Goal: Find specific page/section: Find specific page/section

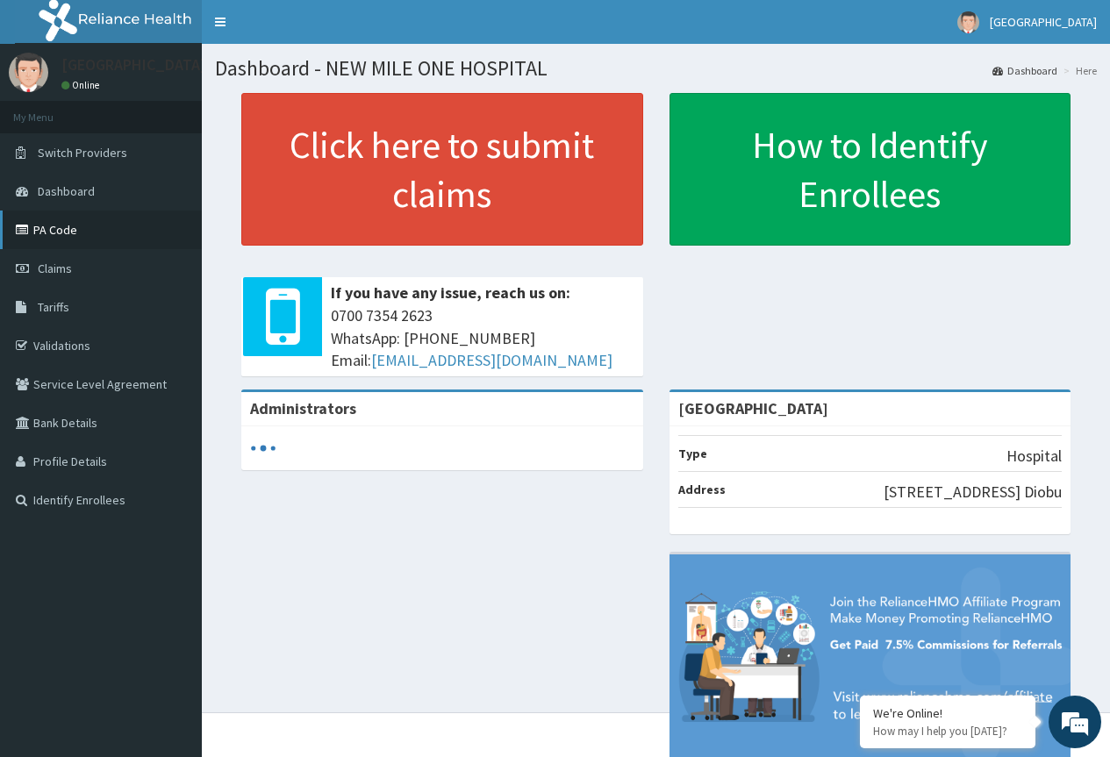
click at [46, 231] on link "PA Code" at bounding box center [101, 230] width 202 height 39
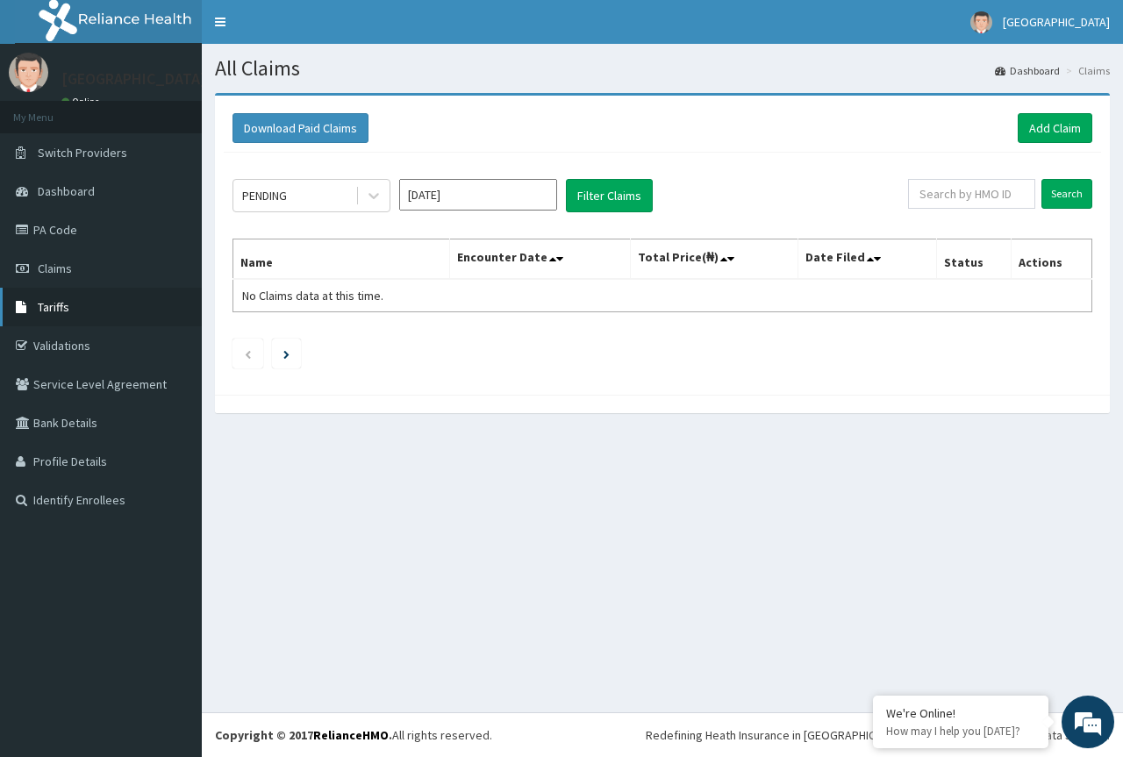
click at [64, 304] on span "Tariffs" at bounding box center [54, 307] width 32 height 16
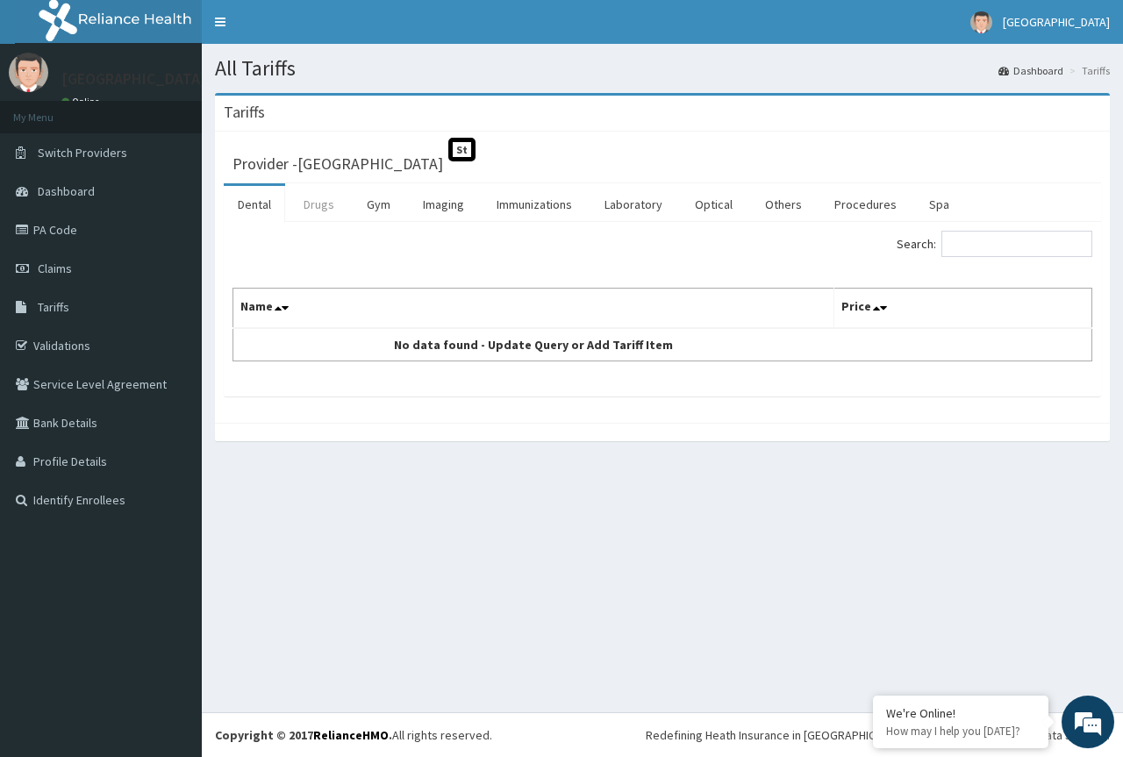
click at [320, 202] on link "Drugs" at bounding box center [319, 204] width 59 height 37
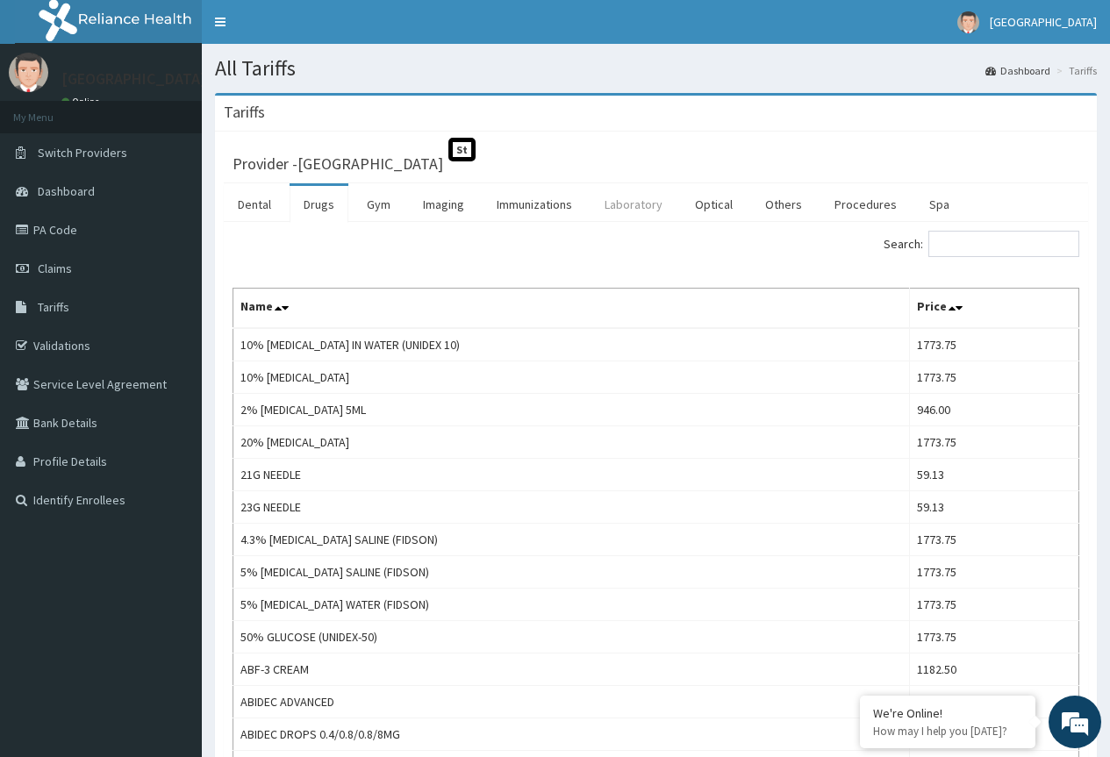
click at [643, 211] on link "Laboratory" at bounding box center [634, 204] width 86 height 37
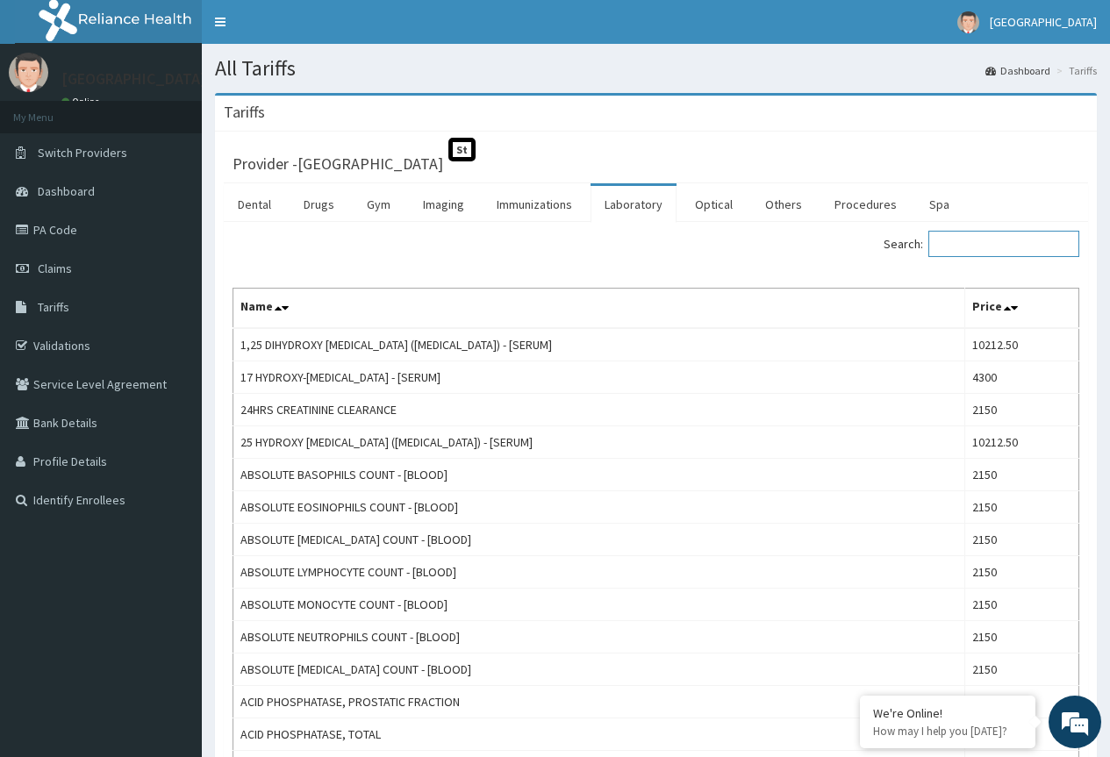
click at [1000, 252] on input "Search:" at bounding box center [1003, 244] width 151 height 26
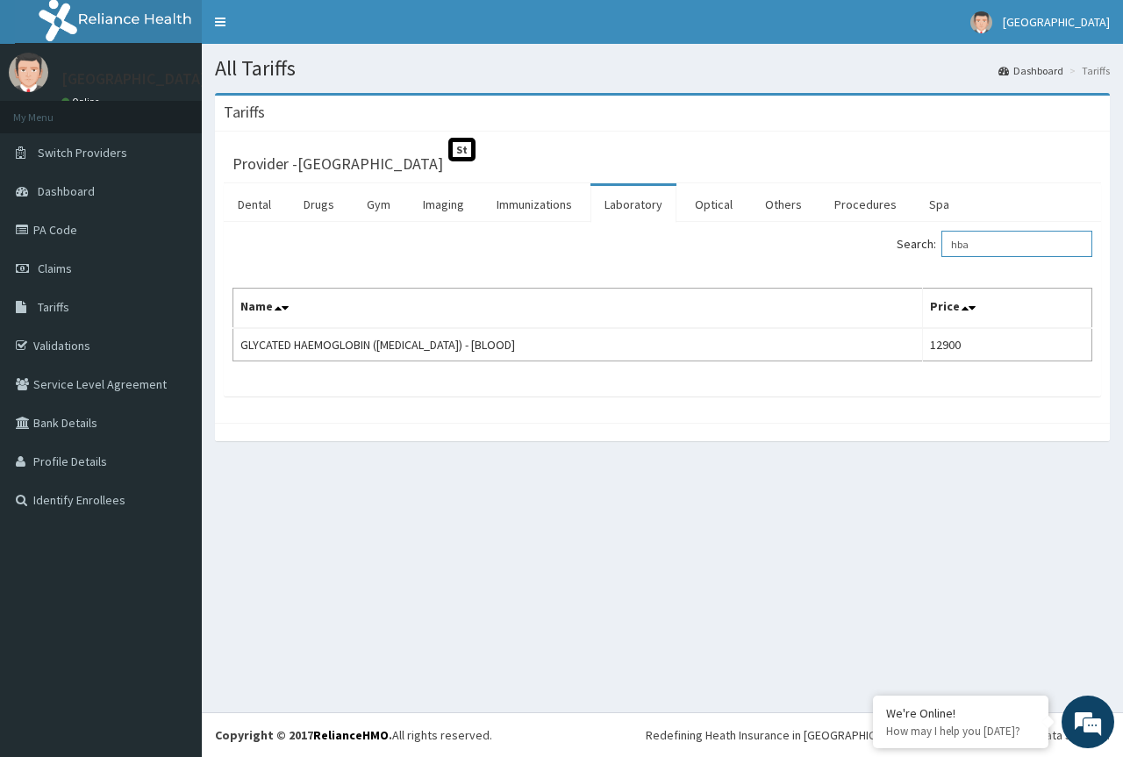
drag, startPoint x: 986, startPoint y: 246, endPoint x: 923, endPoint y: 246, distance: 63.2
click at [923, 246] on label "Search: hba" at bounding box center [995, 244] width 196 height 26
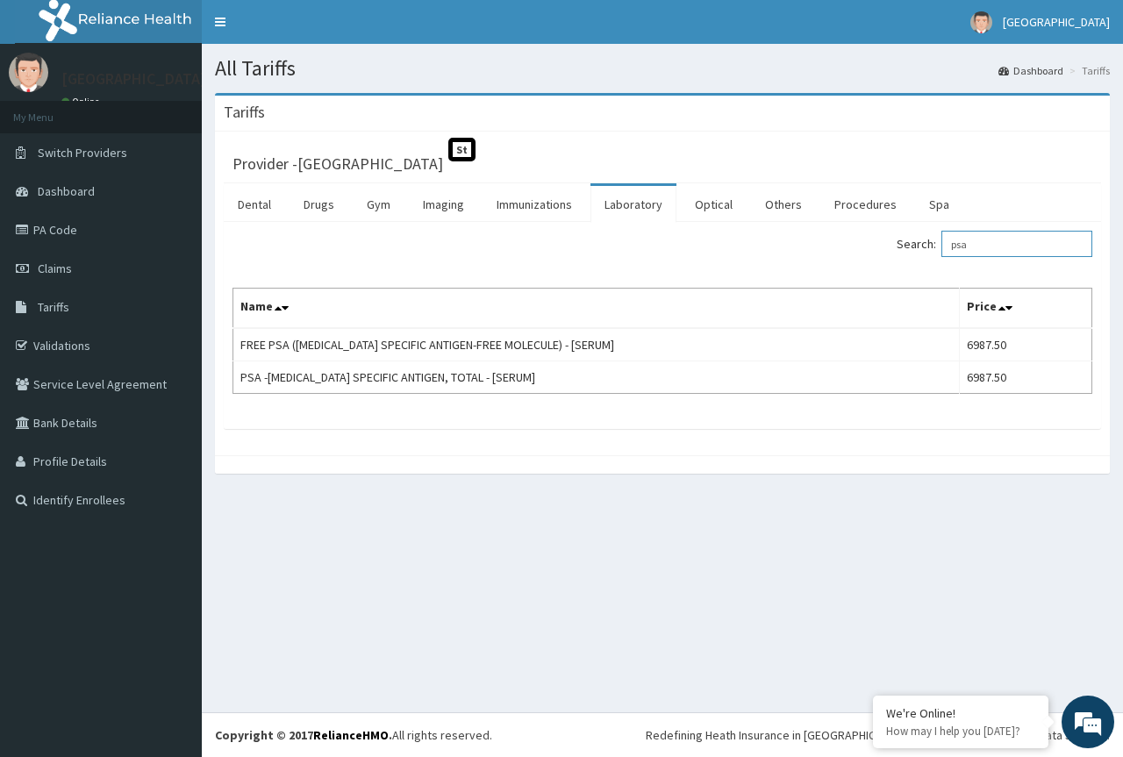
type input "psa"
click at [425, 202] on link "Imaging" at bounding box center [443, 204] width 69 height 37
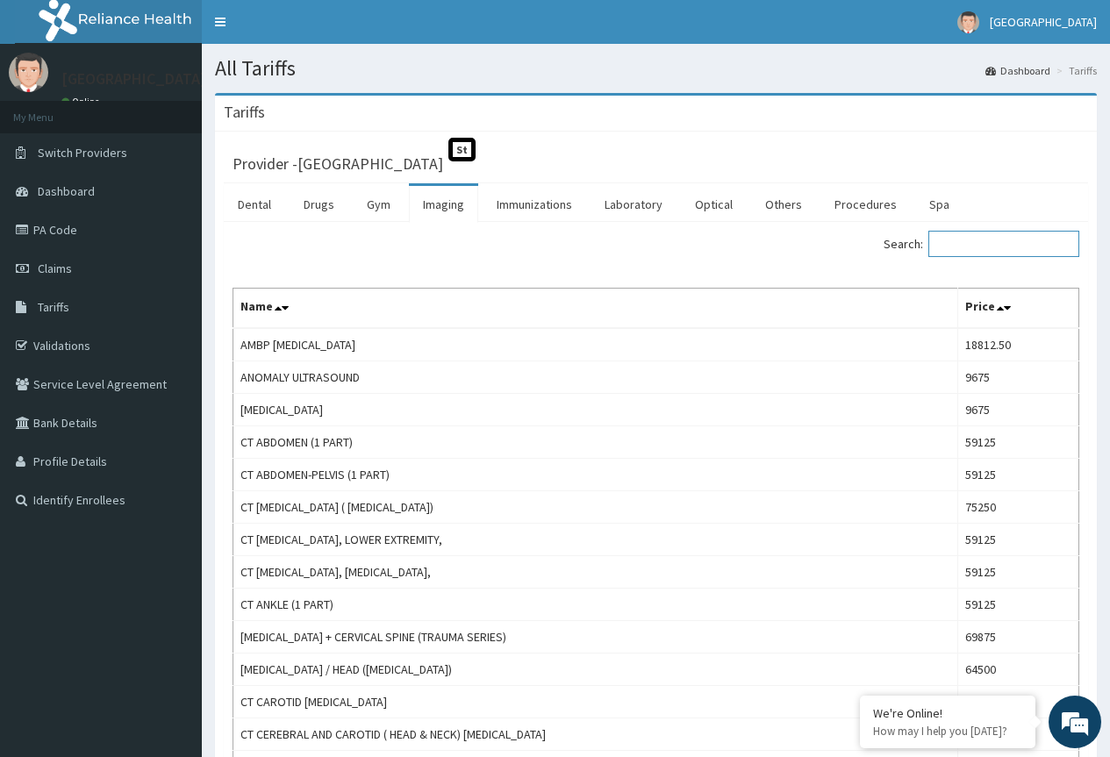
click at [999, 236] on input "Search:" at bounding box center [1003, 244] width 151 height 26
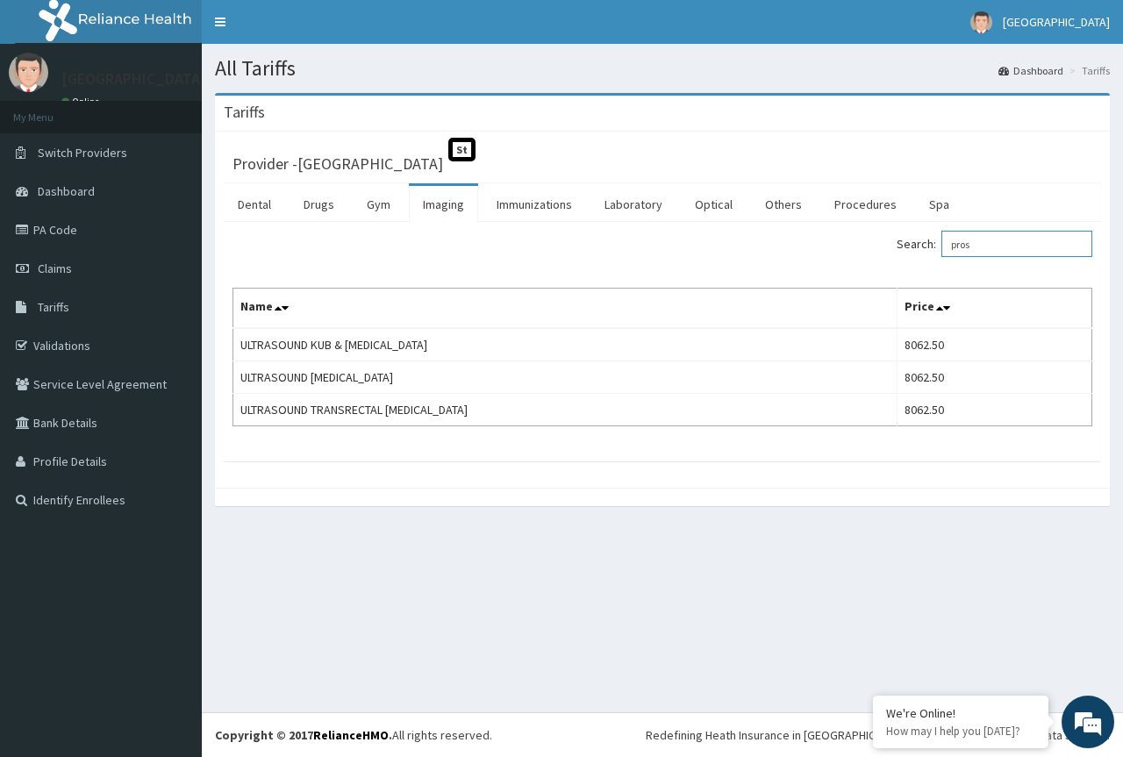
type input "pros"
